Goal: Book appointment/travel/reservation

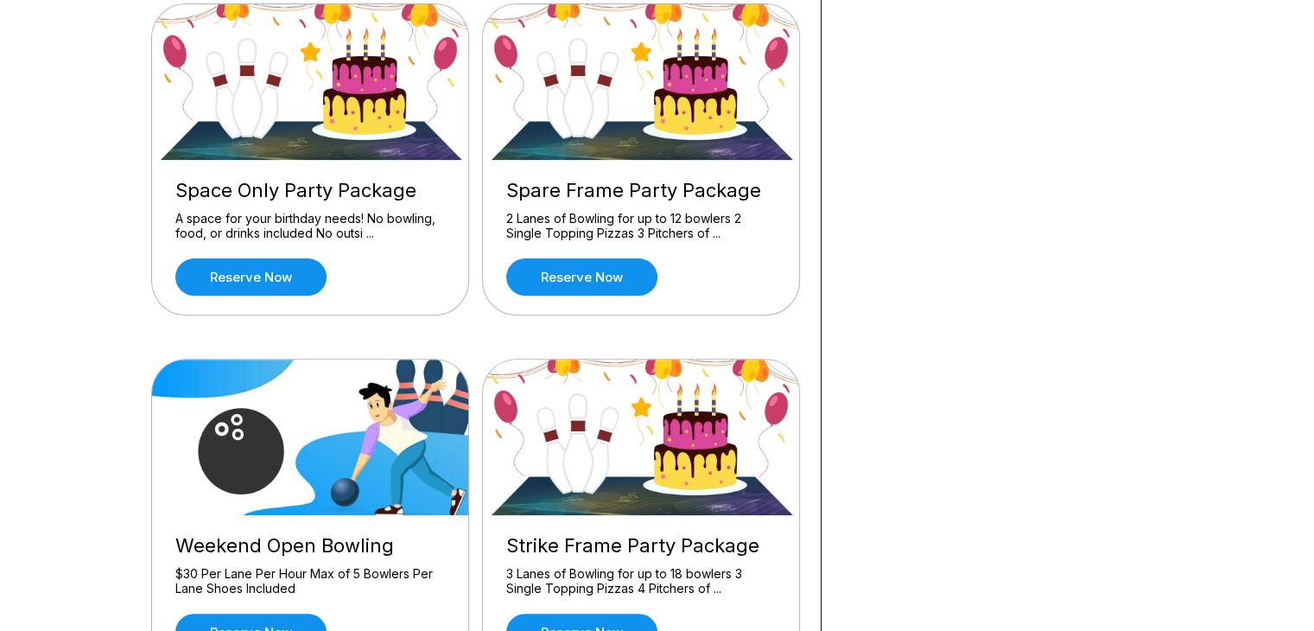
scroll to position [530, 0]
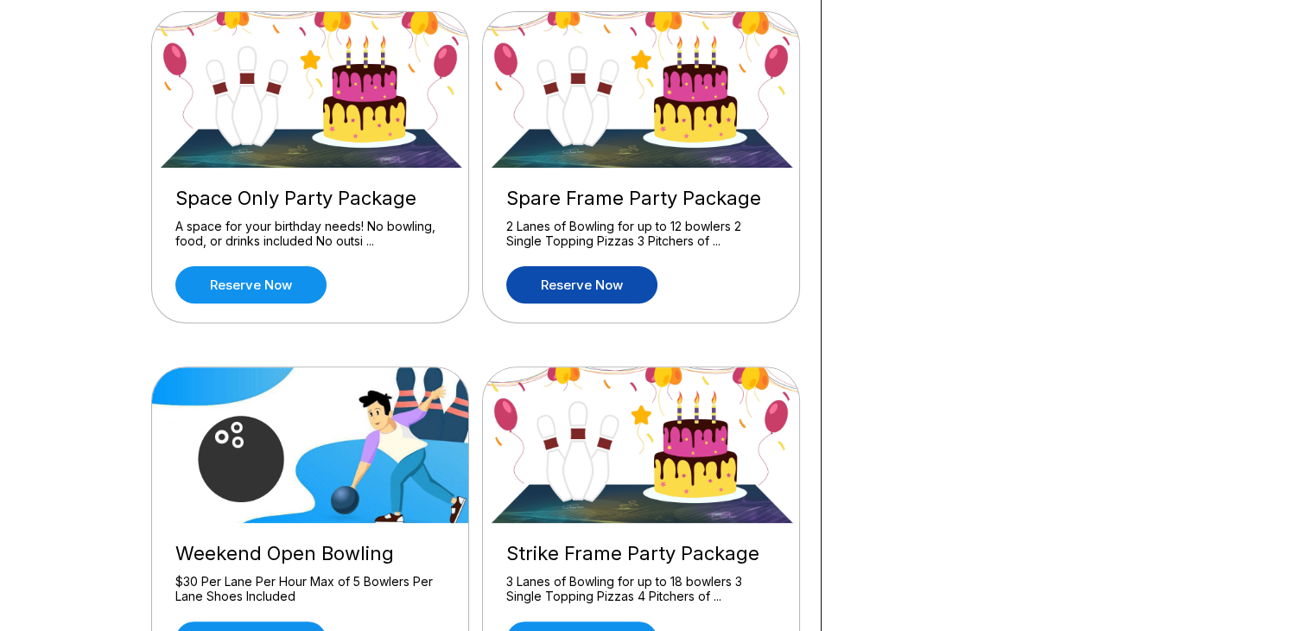
click at [590, 288] on link "Reserve now" at bounding box center [581, 284] width 151 height 37
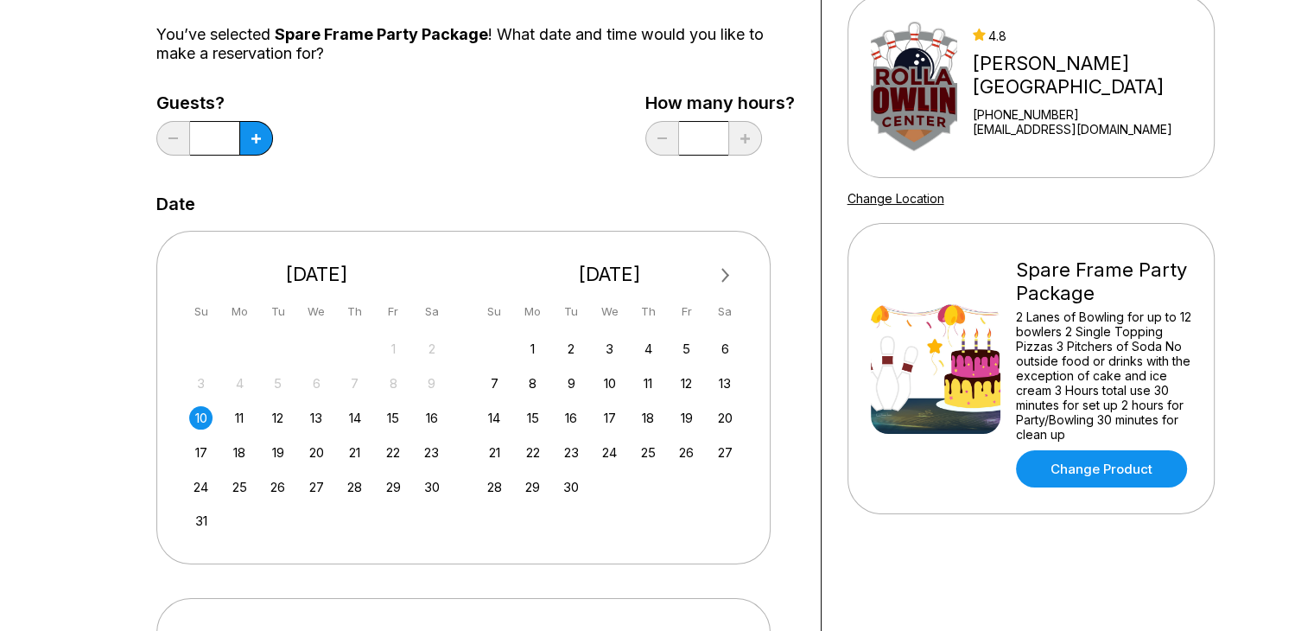
scroll to position [168, 0]
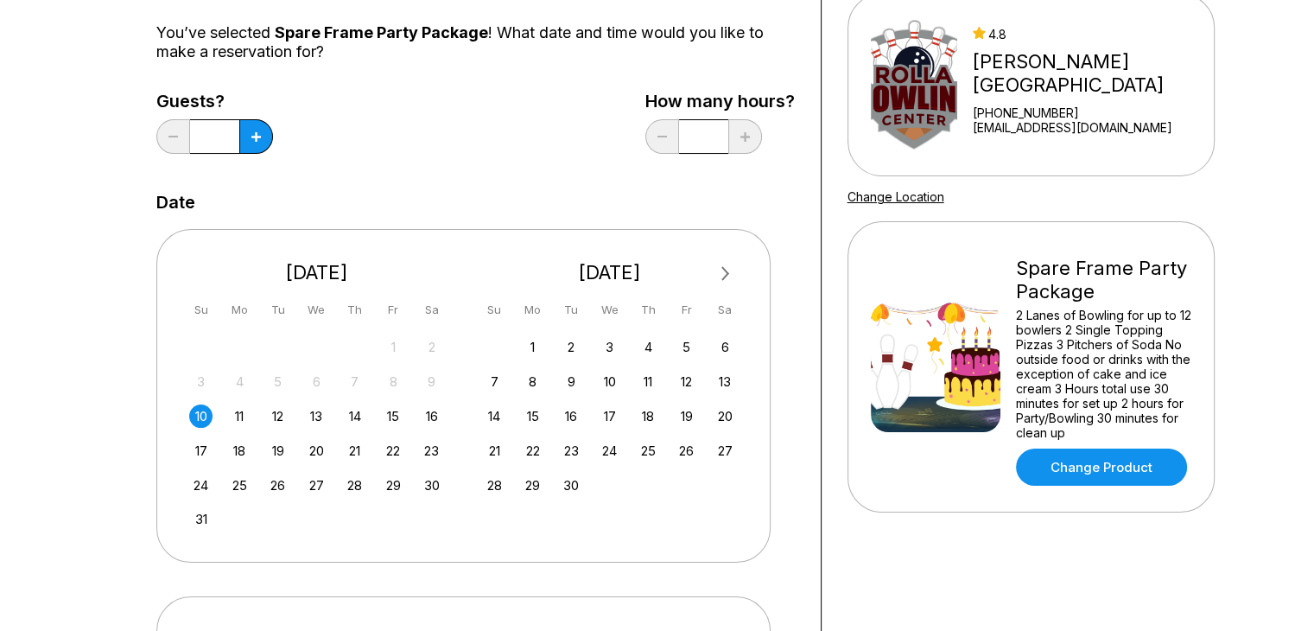
click at [727, 270] on button "Next Month" at bounding box center [726, 274] width 28 height 28
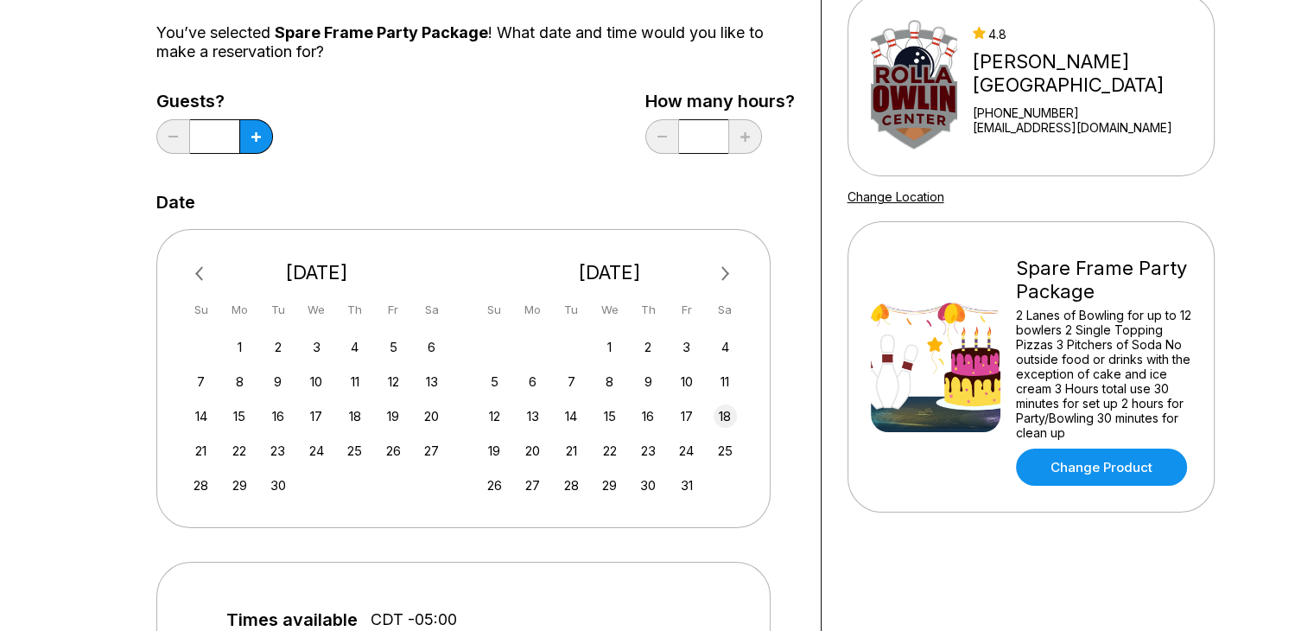
click at [725, 415] on div "18" at bounding box center [725, 415] width 23 height 23
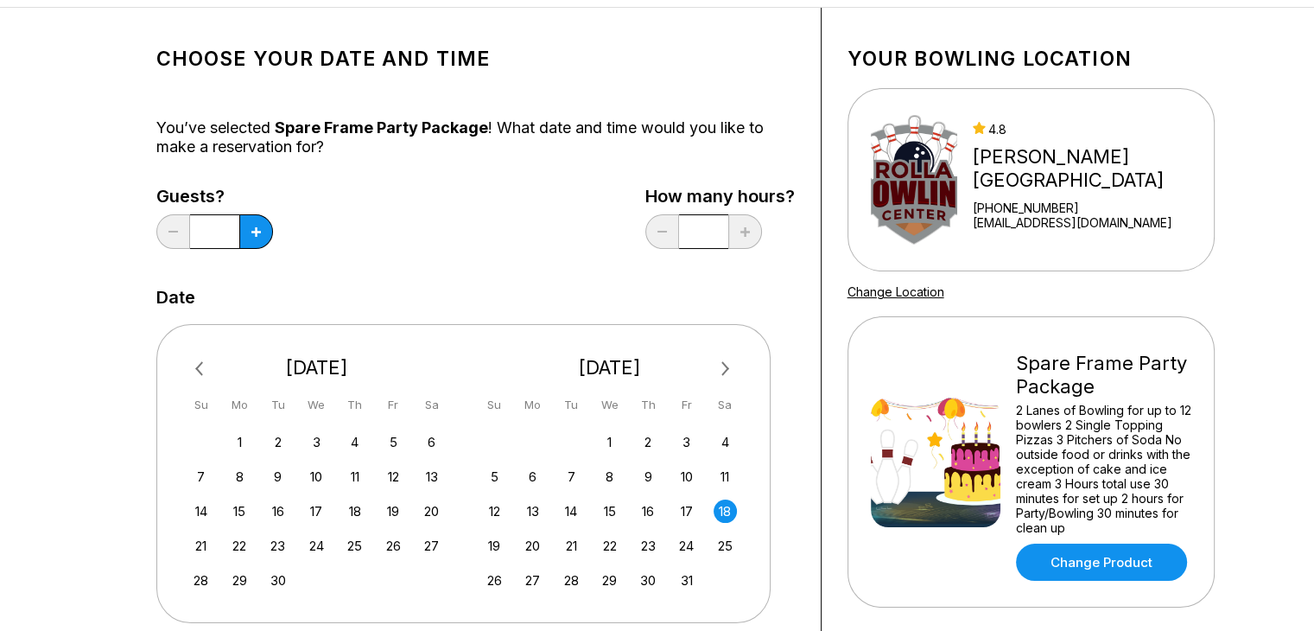
scroll to position [69, 0]
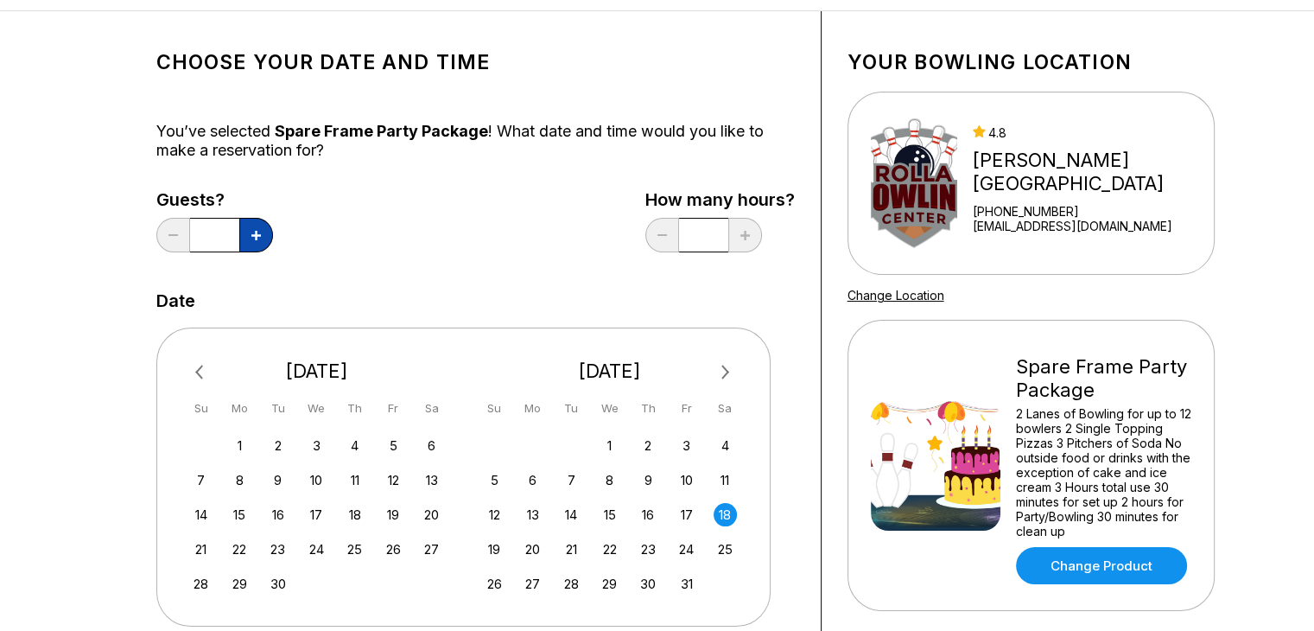
click at [258, 232] on icon at bounding box center [256, 236] width 10 height 10
type input "**"
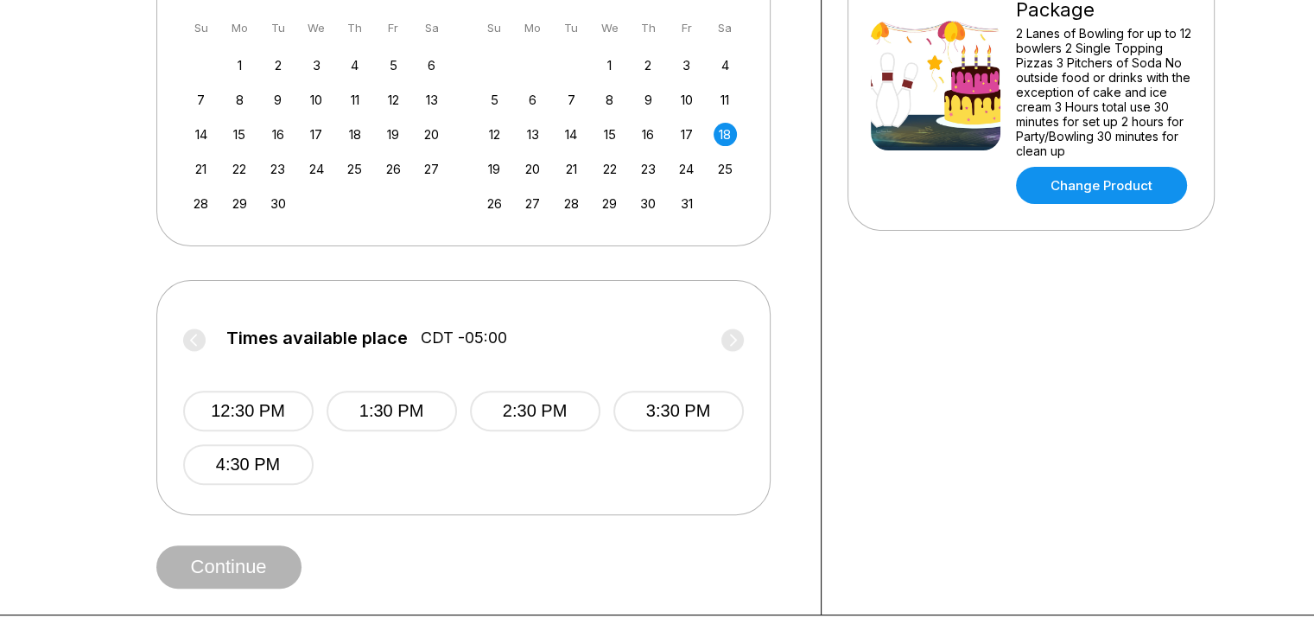
scroll to position [475, 0]
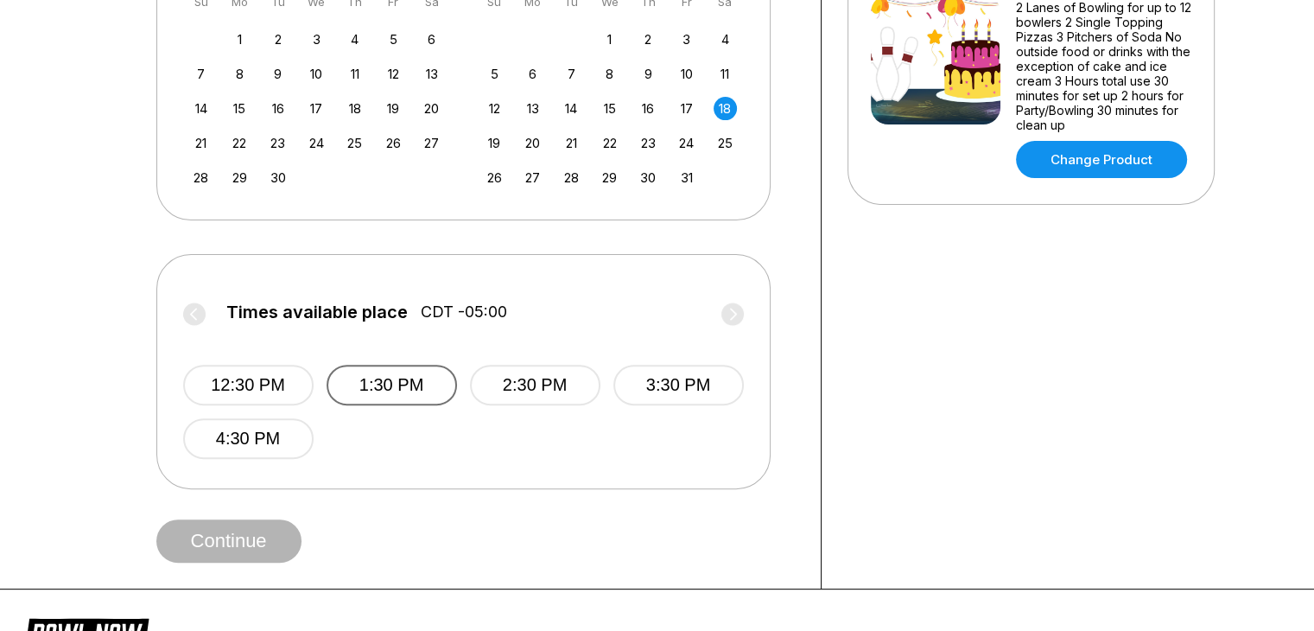
click at [406, 384] on button "1:30 PM" at bounding box center [392, 385] width 130 height 41
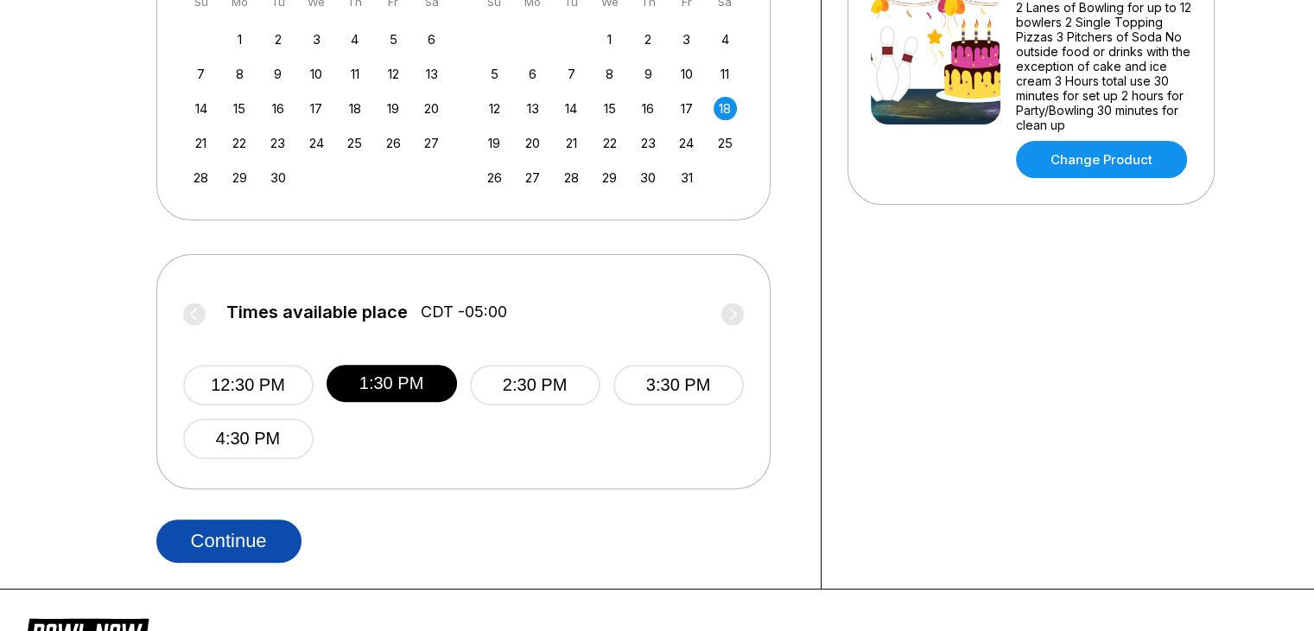
click at [206, 535] on button "Continue" at bounding box center [228, 540] width 145 height 43
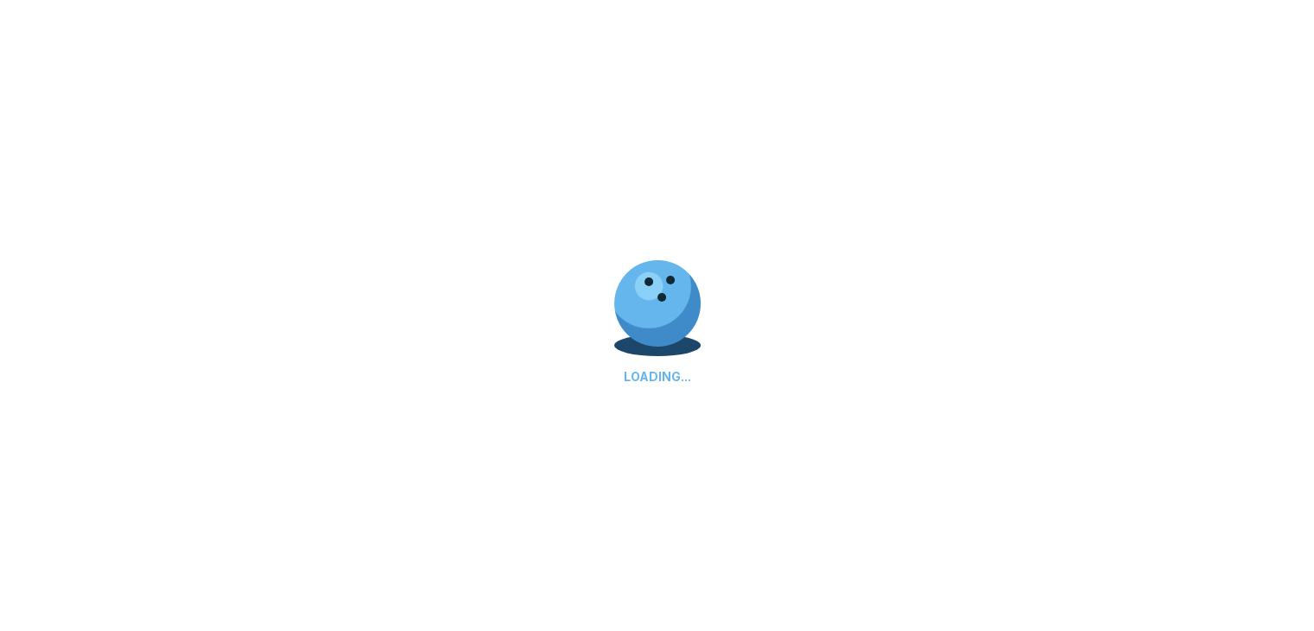
select select "**"
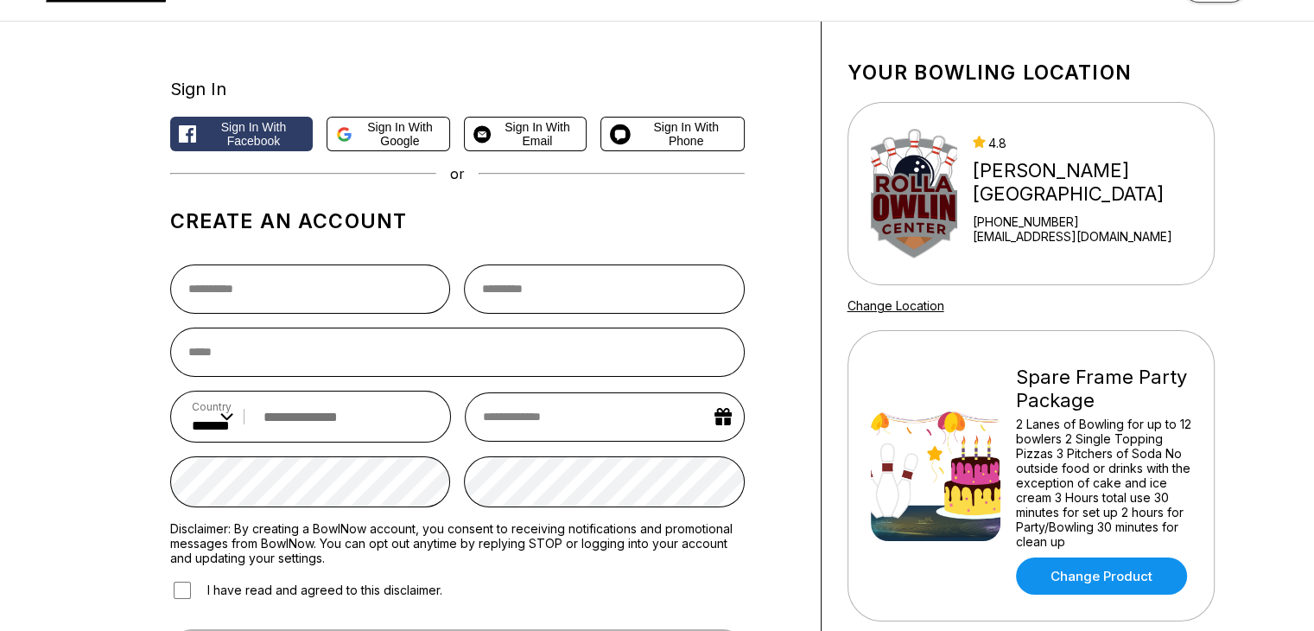
scroll to position [57, 0]
